Goal: Check status: Check status

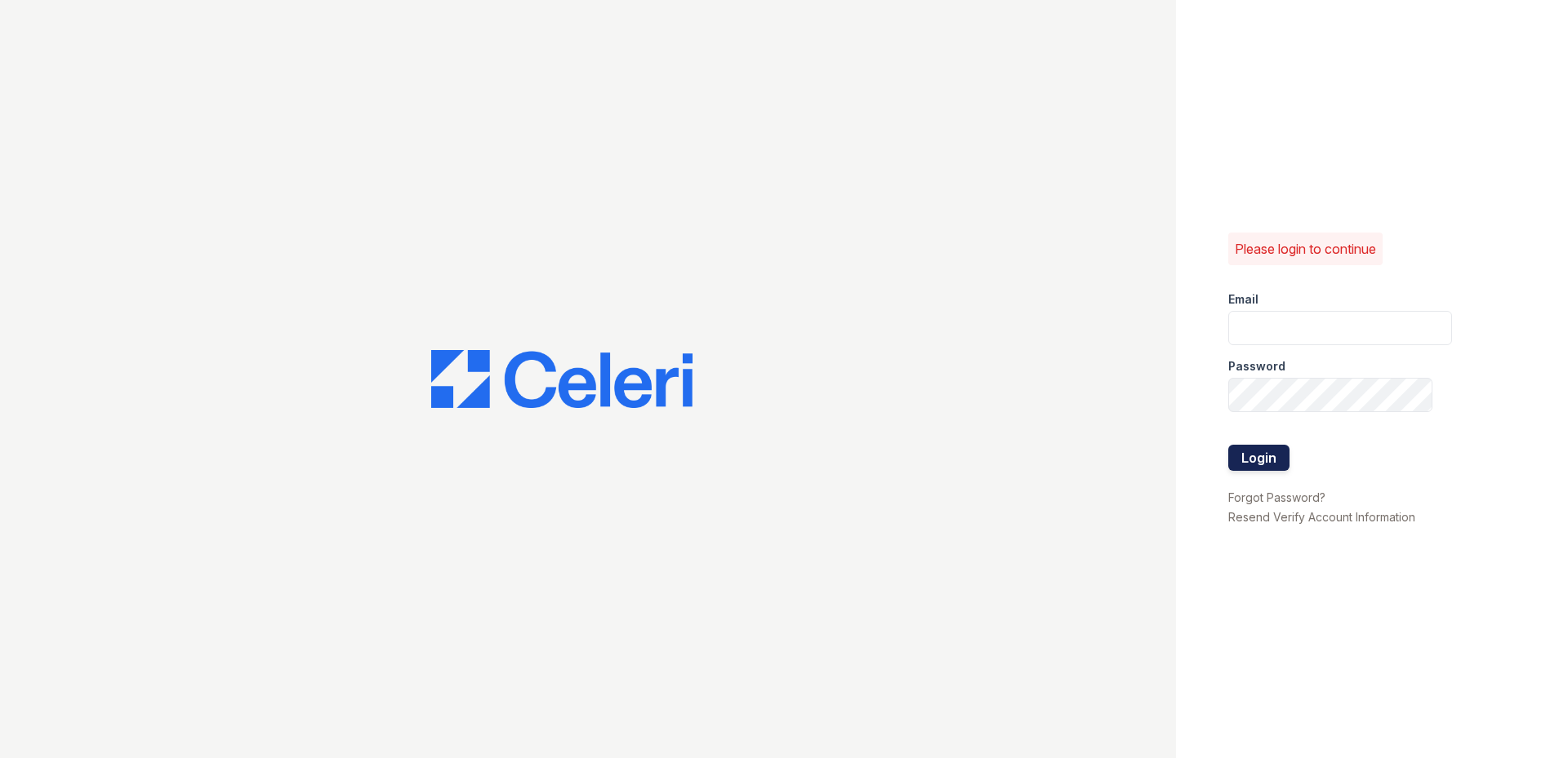
type input "[DOMAIN_NAME][EMAIL_ADDRESS][DOMAIN_NAME]"
click at [1255, 465] on button "Login" at bounding box center [1259, 458] width 61 height 26
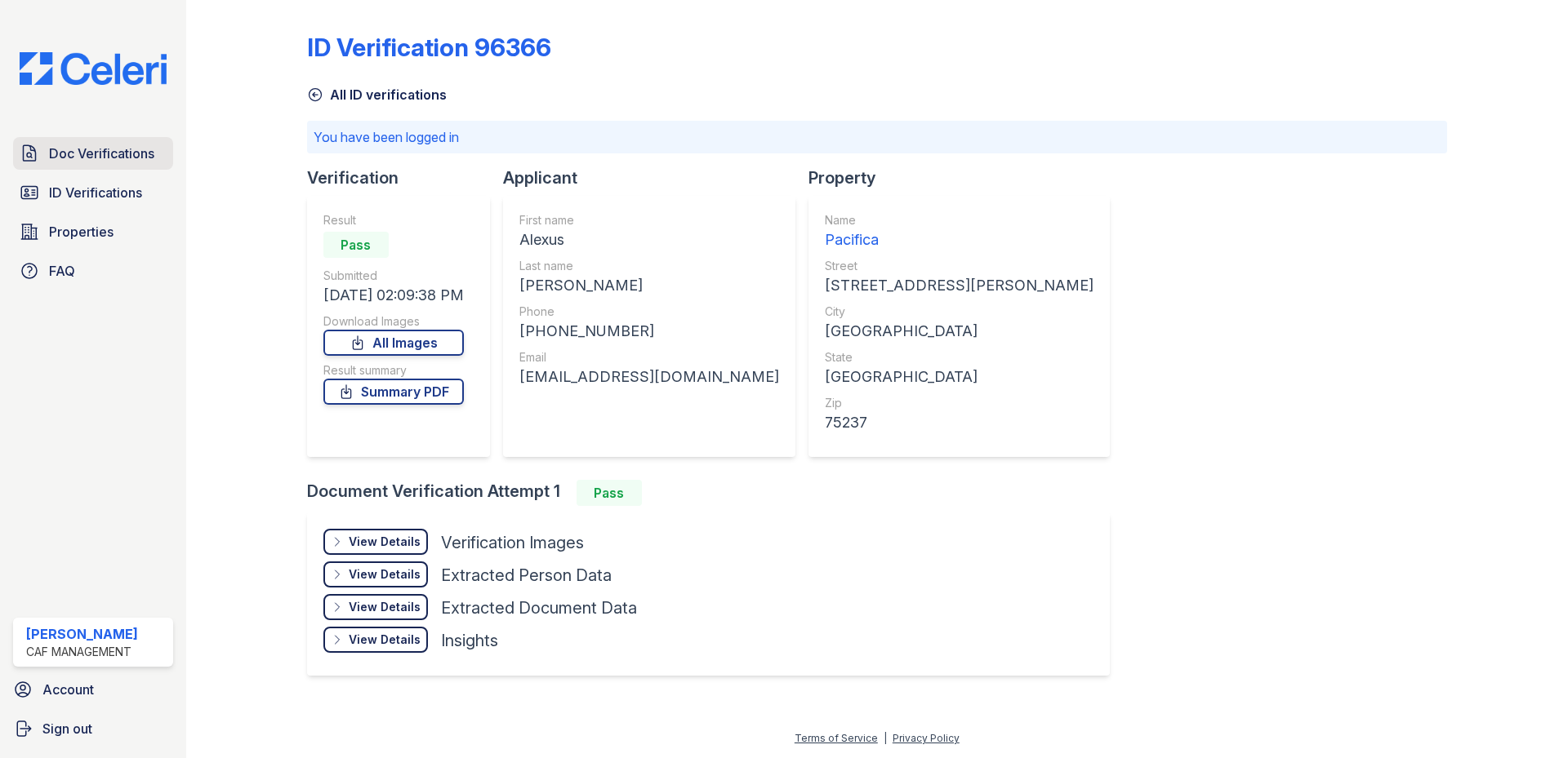
click at [90, 168] on link "Doc Verifications" at bounding box center [93, 153] width 160 height 33
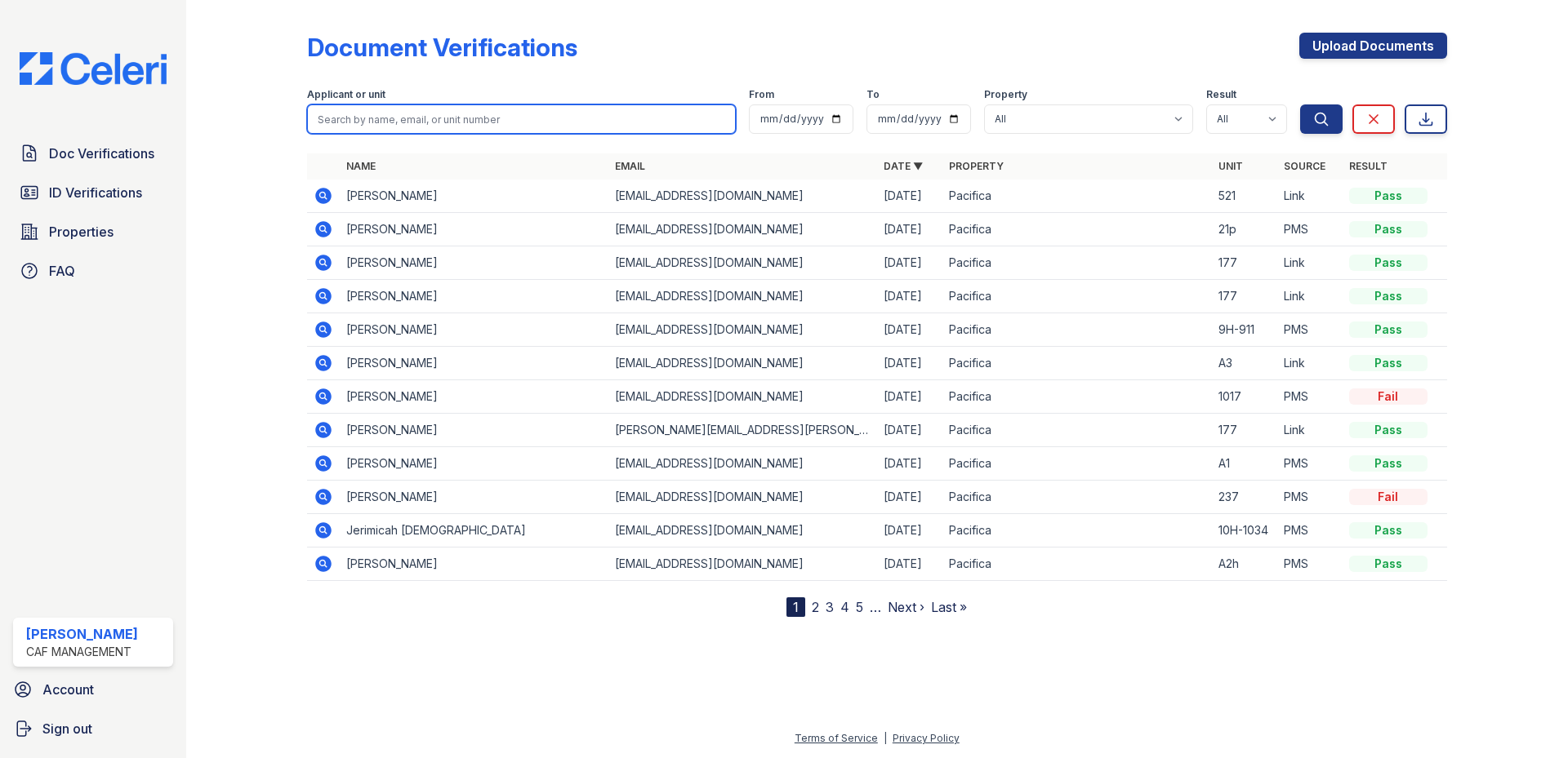
click at [360, 115] on input "search" at bounding box center [522, 119] width 429 height 30
type input "ADAMS"
click at [1300, 104] on button "Search" at bounding box center [1321, 119] width 43 height 30
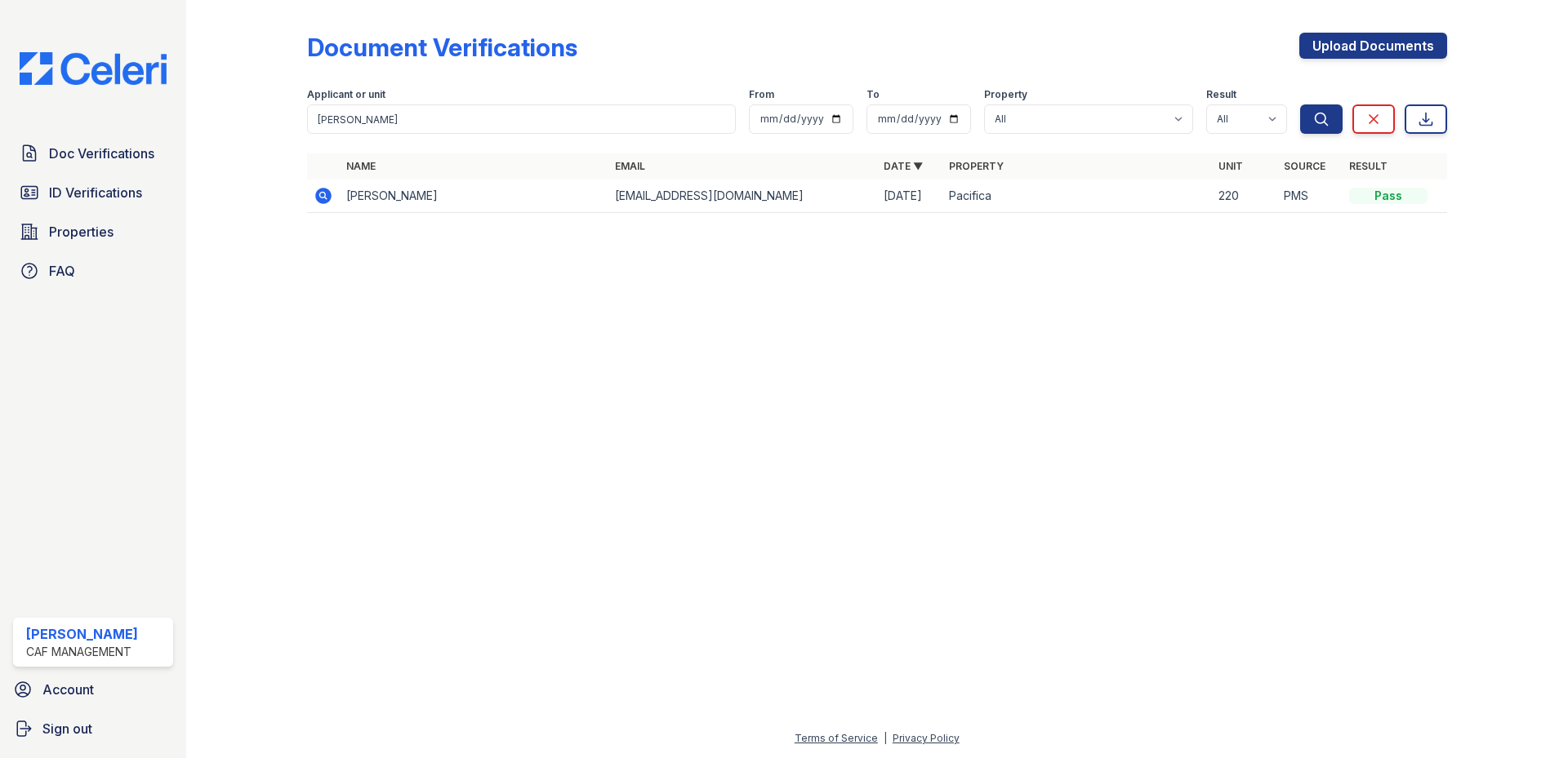
click at [321, 198] on icon at bounding box center [323, 196] width 17 height 17
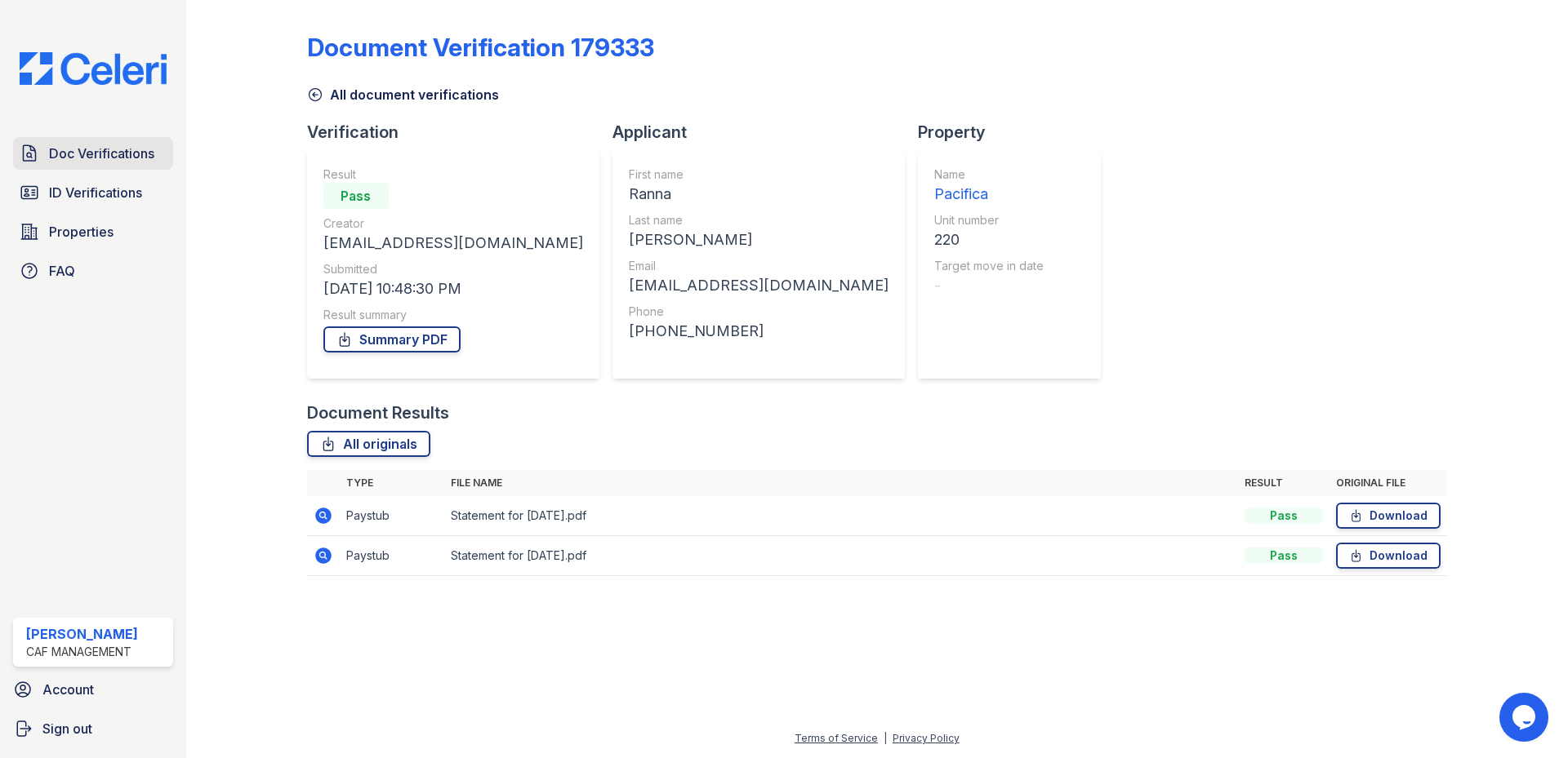
click at [147, 154] on span "Doc Verifications" at bounding box center [102, 153] width 105 height 20
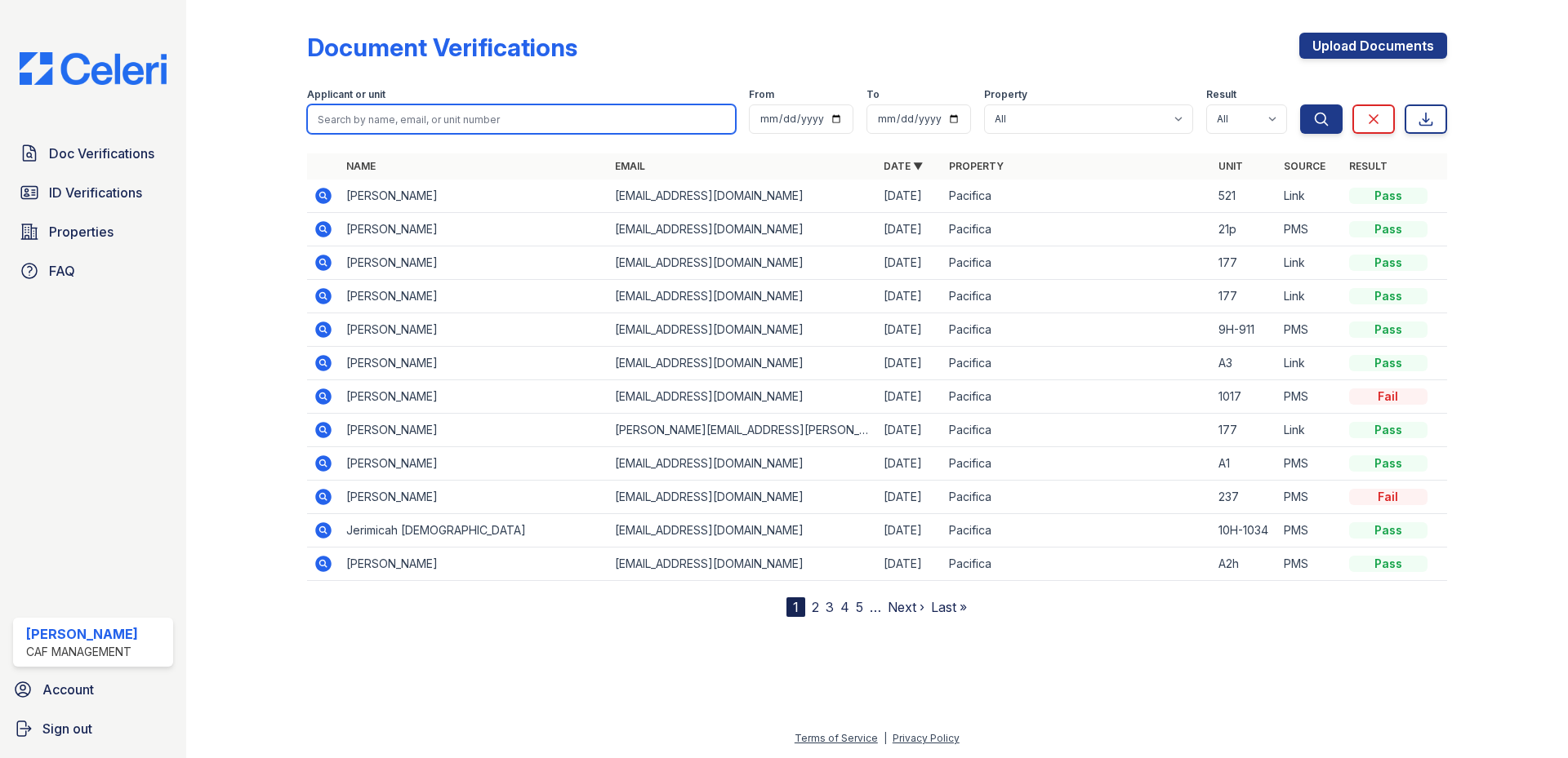
click at [403, 119] on input "search" at bounding box center [522, 119] width 429 height 30
type input "drewery"
click at [1300, 104] on button "Search" at bounding box center [1321, 119] width 43 height 30
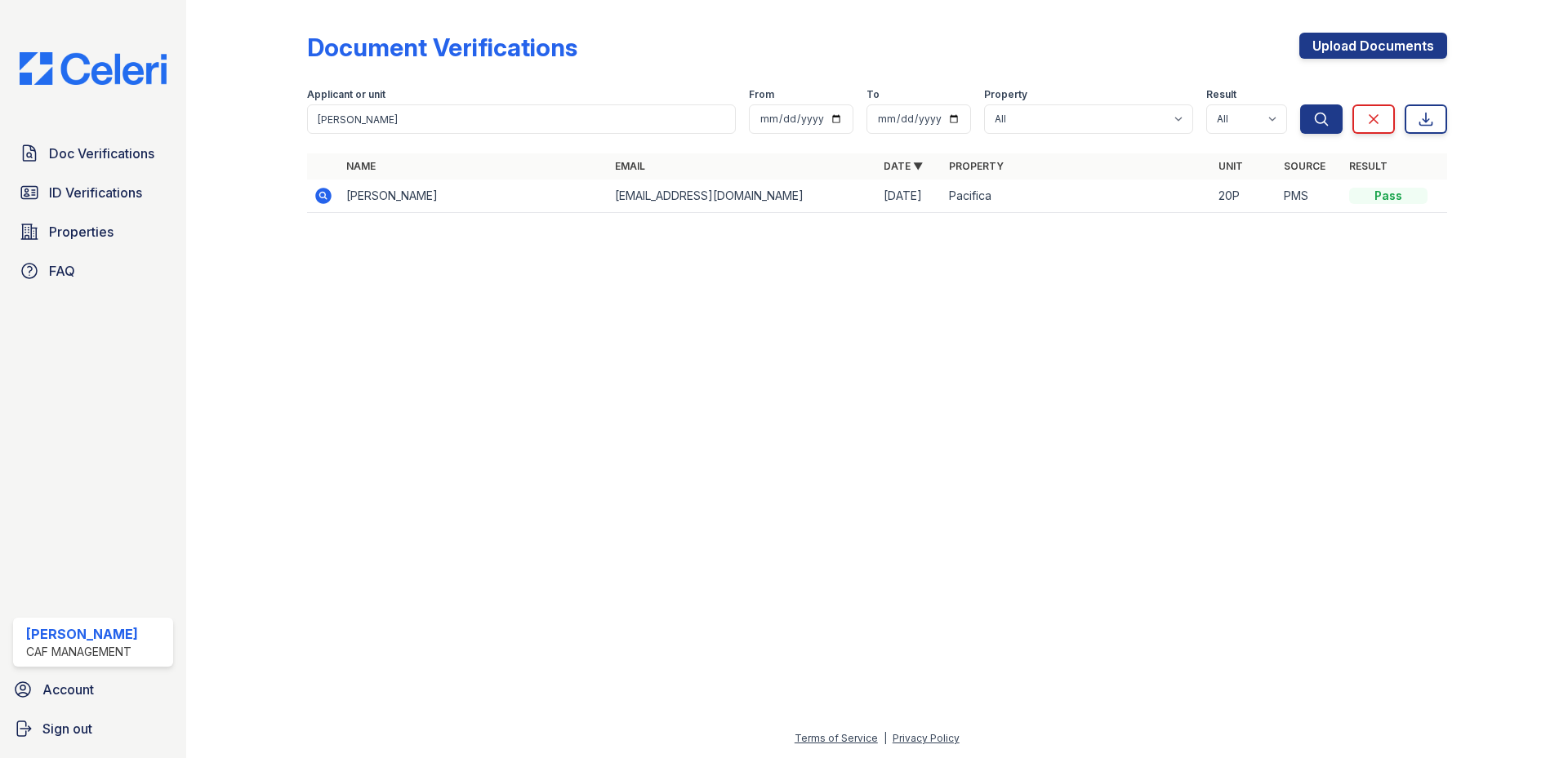
click at [320, 188] on icon at bounding box center [323, 196] width 20 height 20
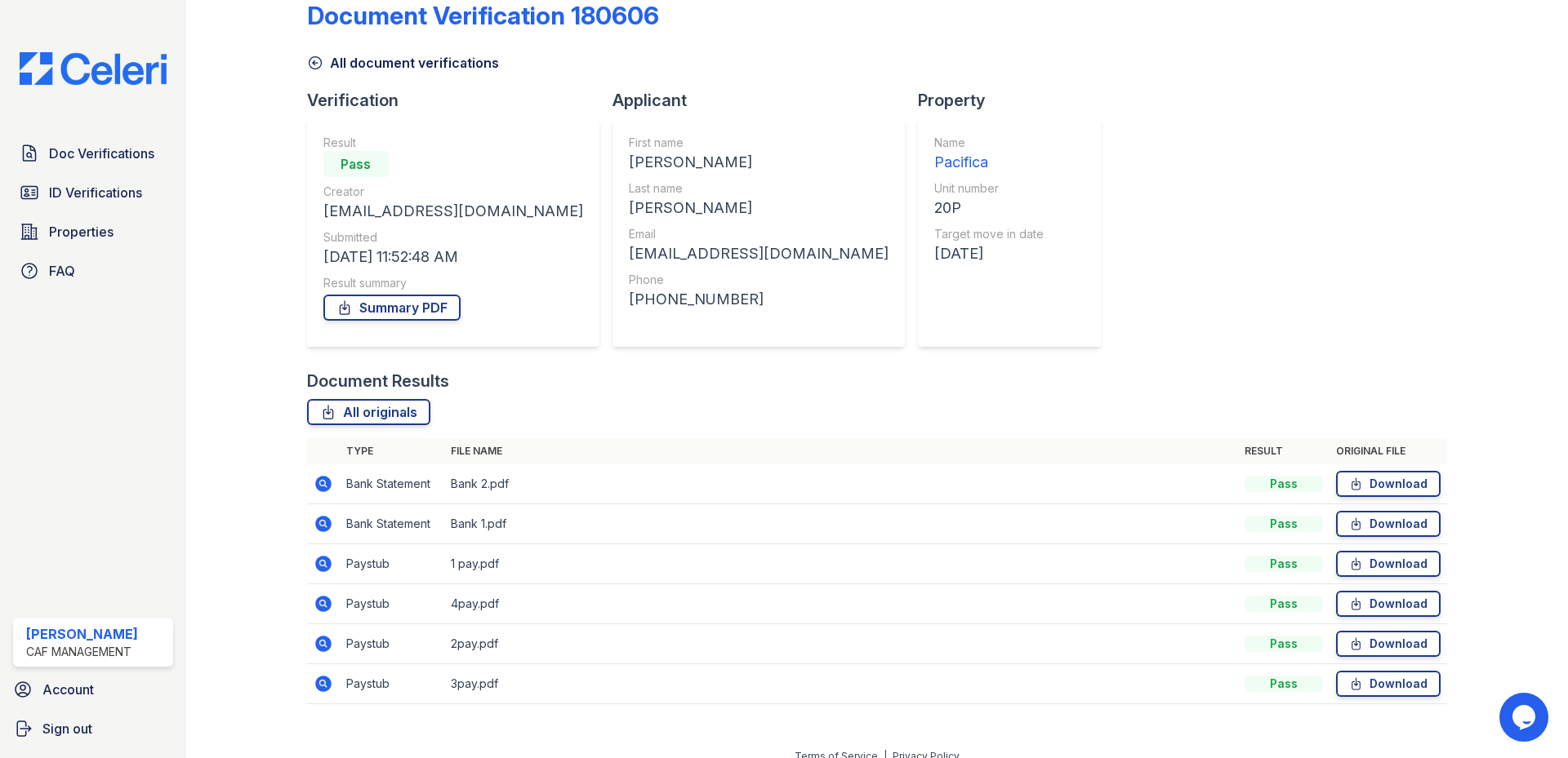
scroll to position [49, 0]
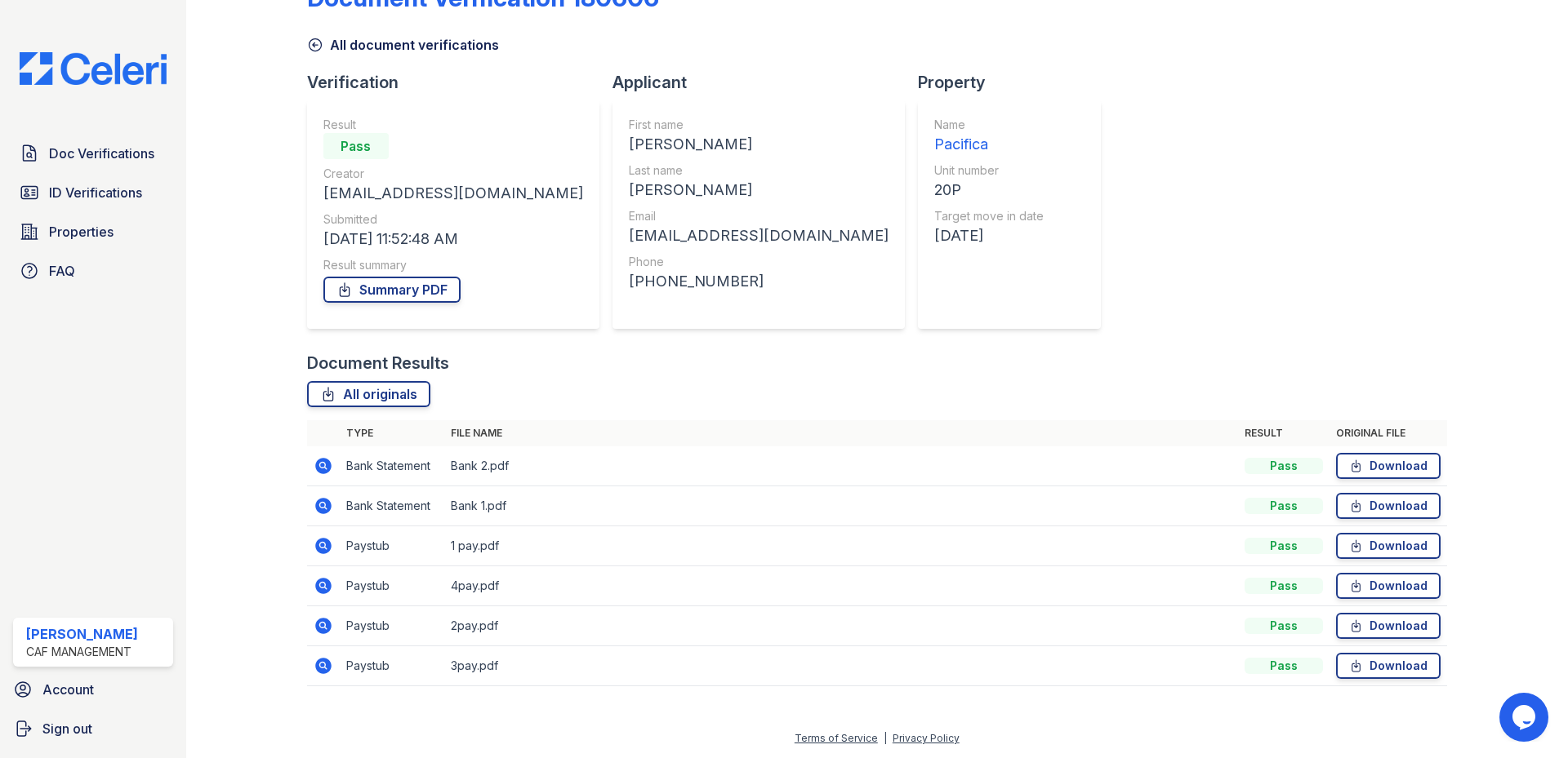
click at [307, 549] on td at bounding box center [323, 546] width 33 height 40
click at [322, 468] on icon at bounding box center [323, 467] width 17 height 17
